Goal: Task Accomplishment & Management: Manage account settings

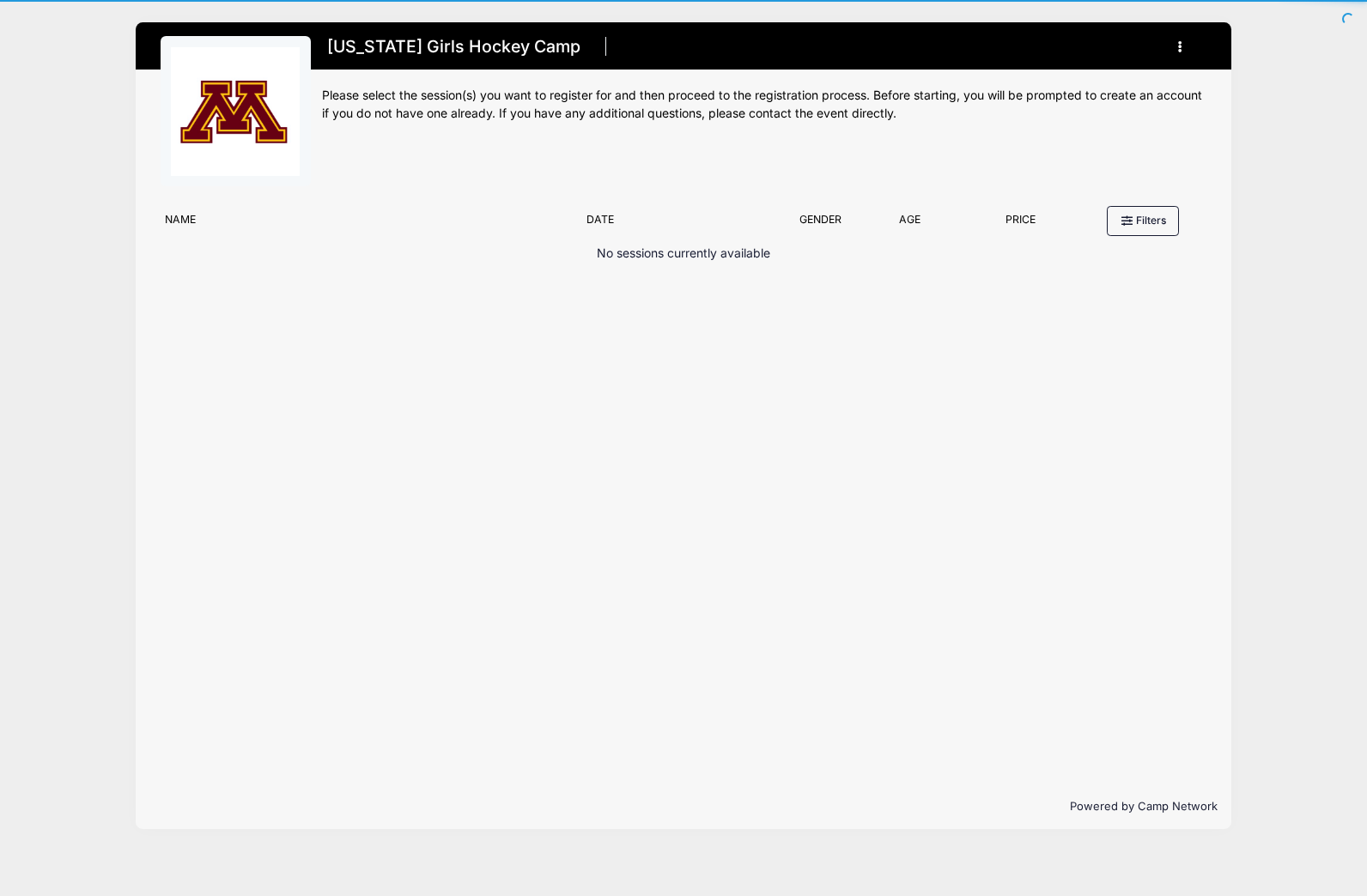
click at [1183, 46] on button "button" at bounding box center [1182, 47] width 46 height 30
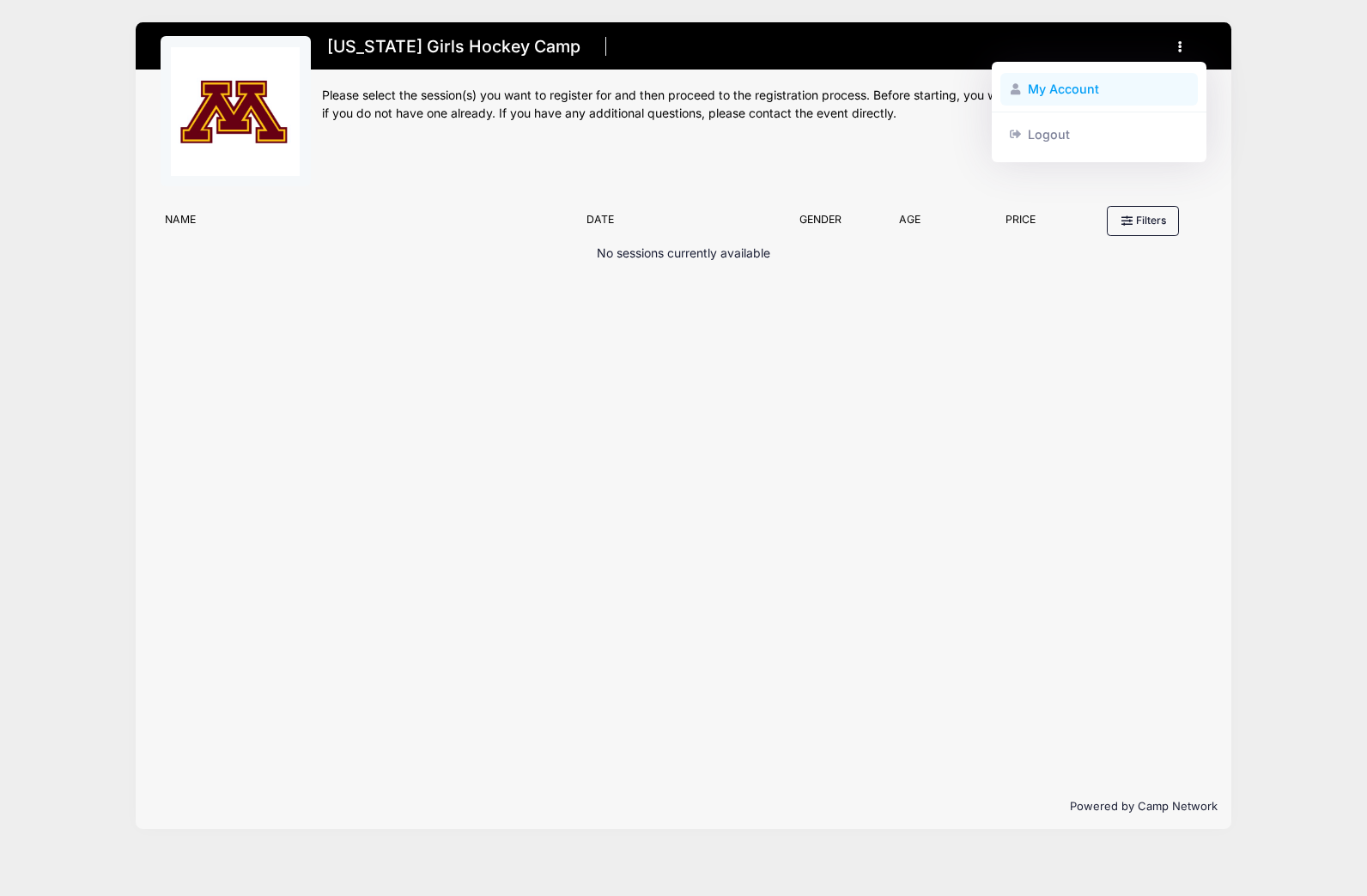
click at [1071, 80] on link "My Account" at bounding box center [1099, 89] width 199 height 33
click at [210, 210] on div "Name Date Gender Filter by Gender Any Coed Boys Girls Age Filter by Age Price" at bounding box center [684, 220] width 1063 height 46
click at [1179, 47] on icon "button" at bounding box center [1185, 47] width 14 height 0
click at [1054, 93] on link "My Account" at bounding box center [1099, 89] width 199 height 33
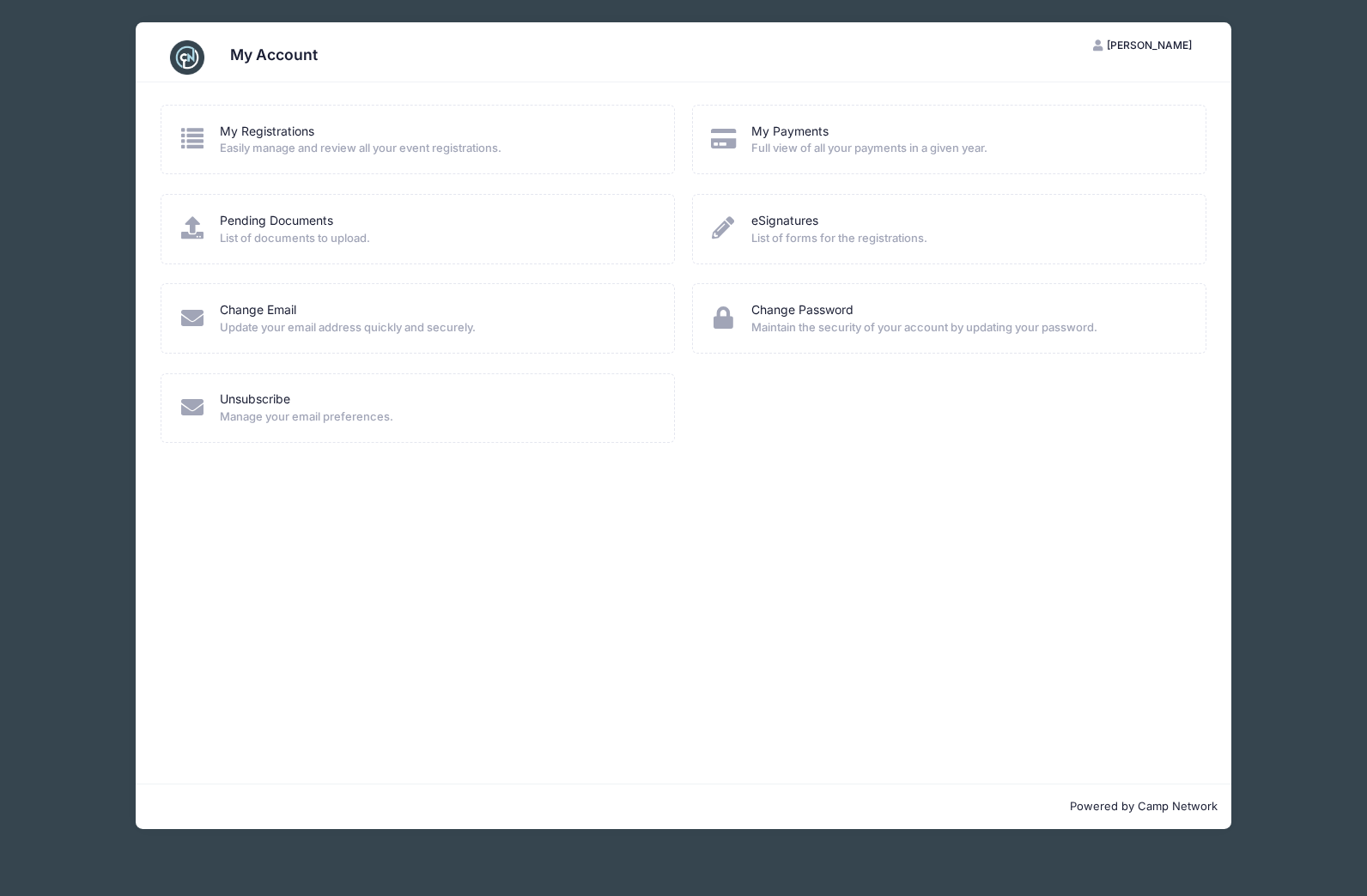
click at [290, 44] on div "My Account" at bounding box center [684, 57] width 1046 height 48
